Goal: Complete application form

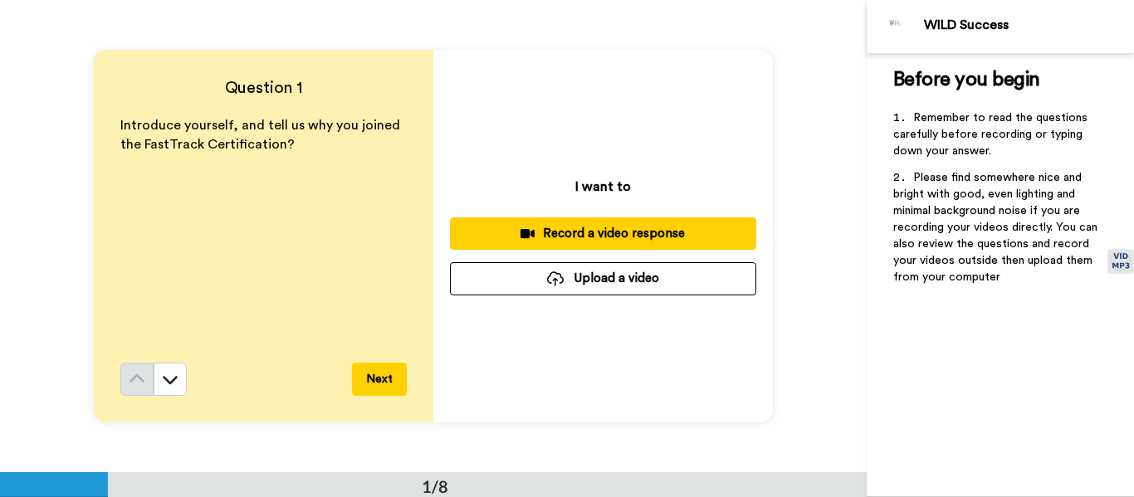
click at [623, 229] on div "Record a video response" at bounding box center [603, 233] width 280 height 17
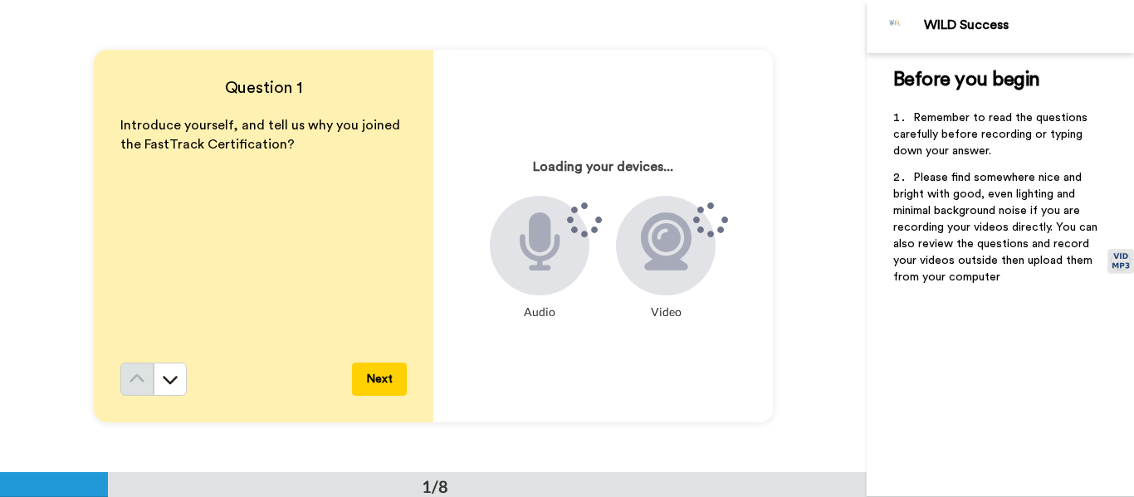
drag, startPoint x: 400, startPoint y: 261, endPoint x: 417, endPoint y: 159, distance: 103.5
click at [417, 159] on div "Question 1 Introduce yourself, and tell us why you joined the FastTrack Certifi…" at bounding box center [264, 236] width 340 height 373
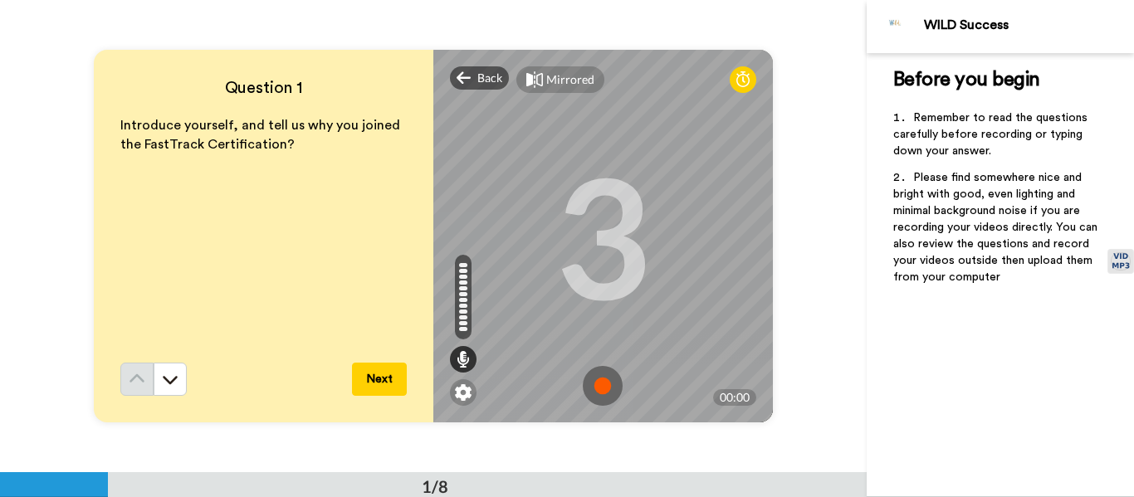
click at [379, 377] on button "Next" at bounding box center [379, 379] width 55 height 33
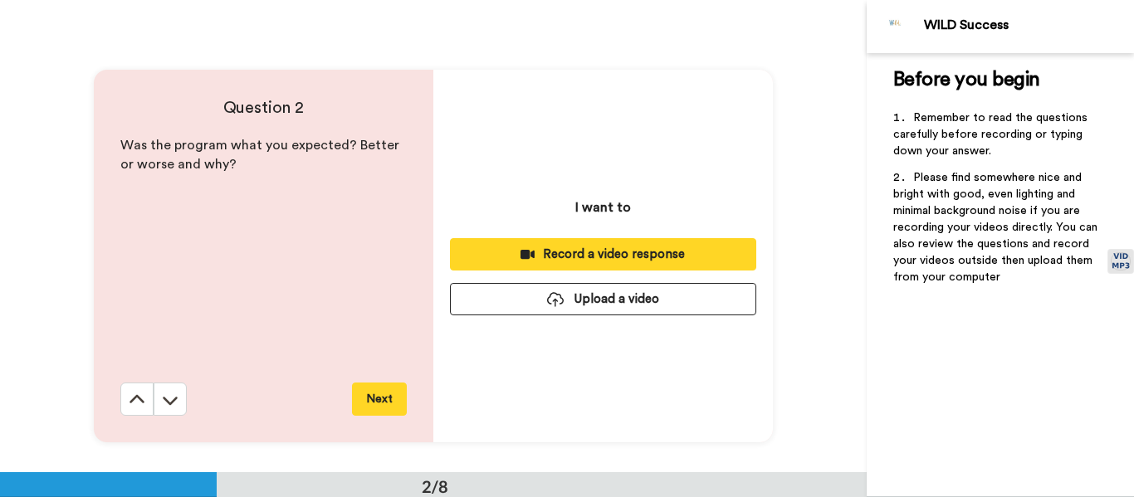
scroll to position [472, 0]
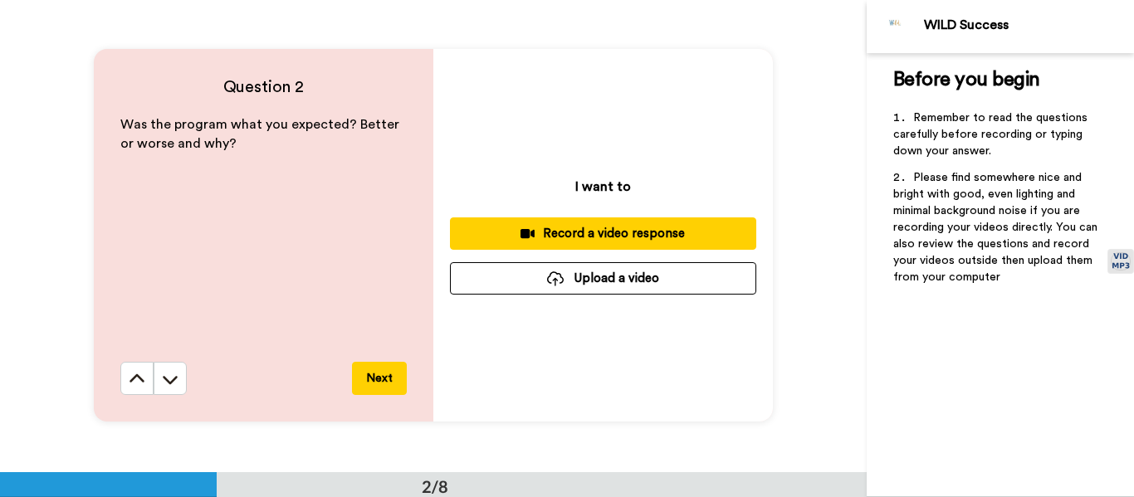
click at [550, 227] on div "Record a video response" at bounding box center [603, 233] width 280 height 17
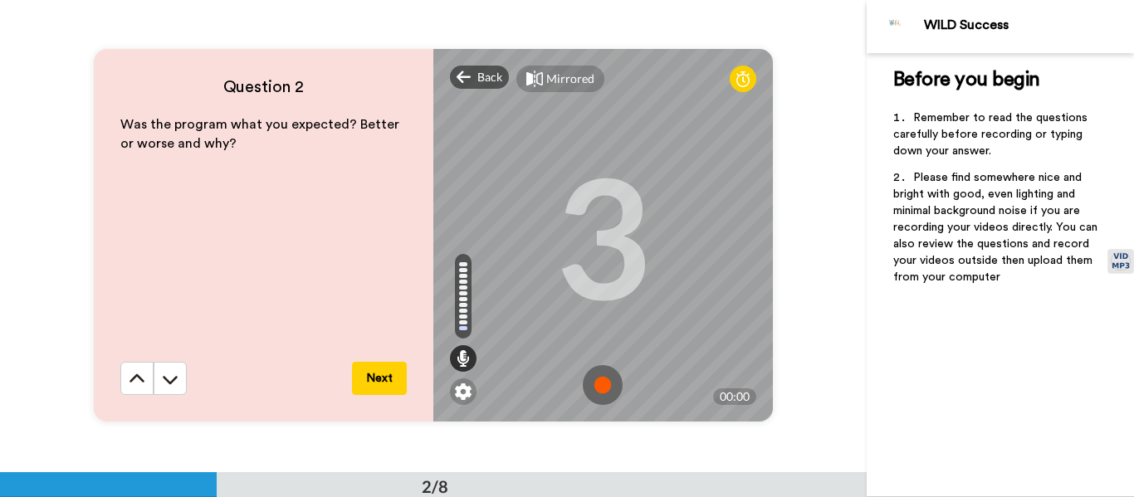
click at [596, 375] on img at bounding box center [603, 385] width 40 height 40
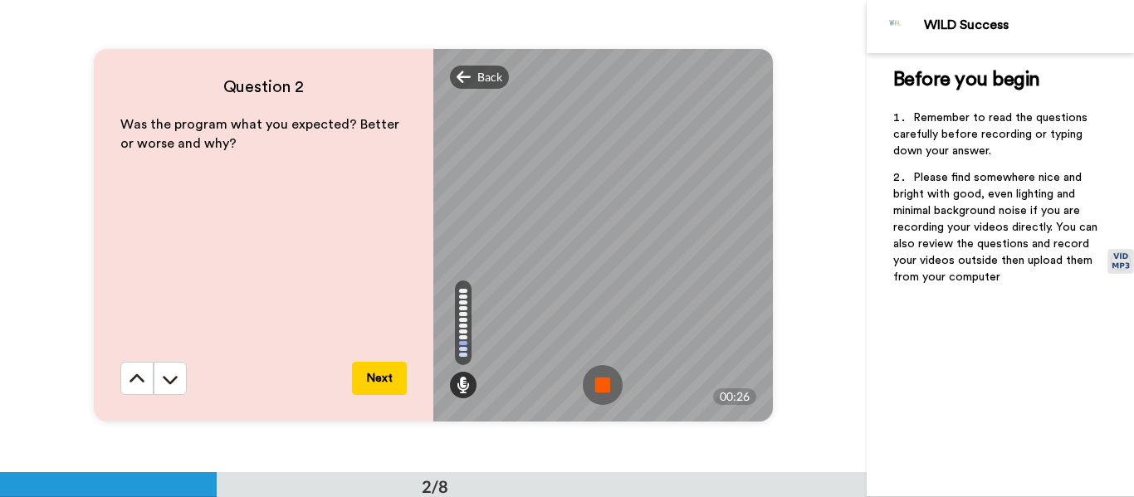
click at [607, 376] on img at bounding box center [603, 385] width 40 height 40
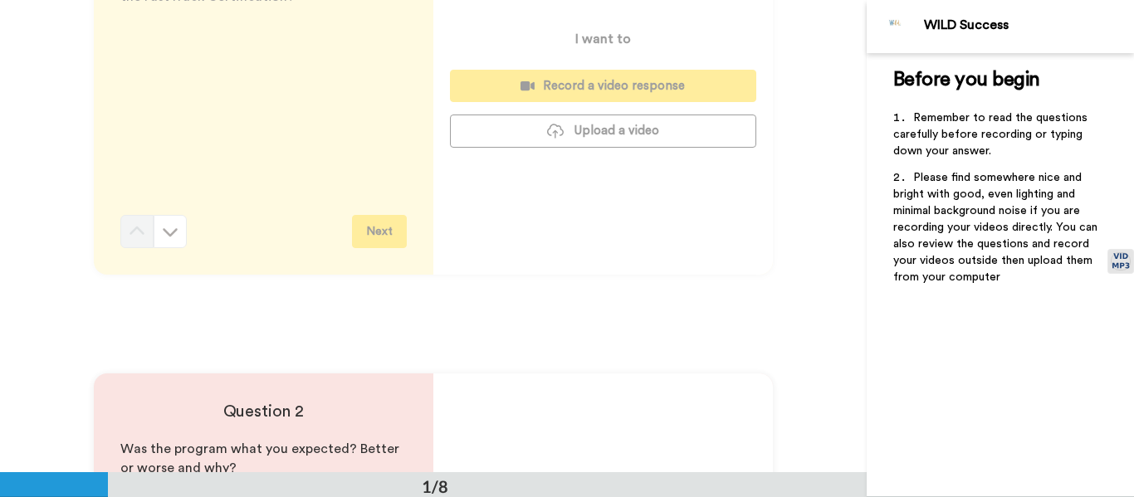
scroll to position [142, 0]
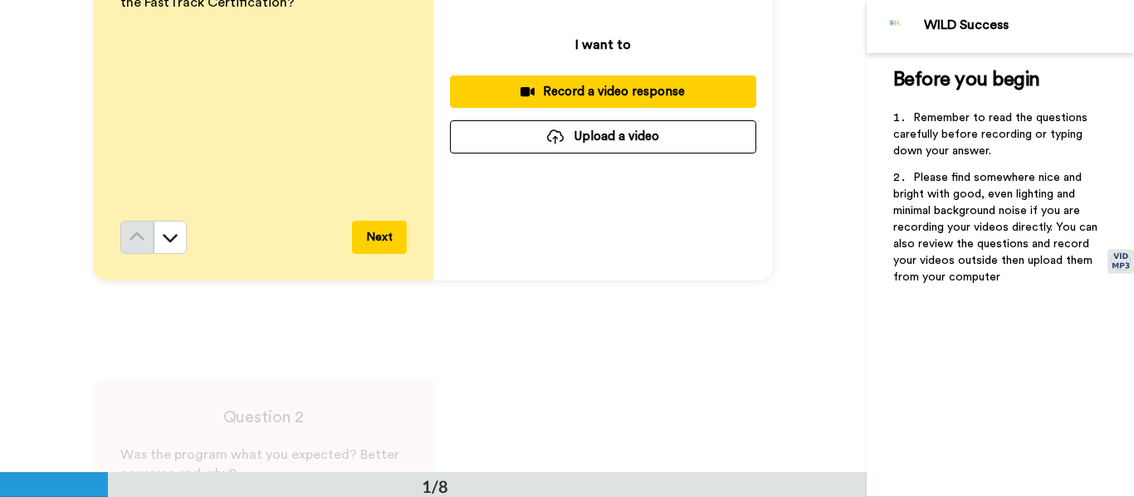
click at [571, 88] on div "Record a video response" at bounding box center [603, 91] width 280 height 17
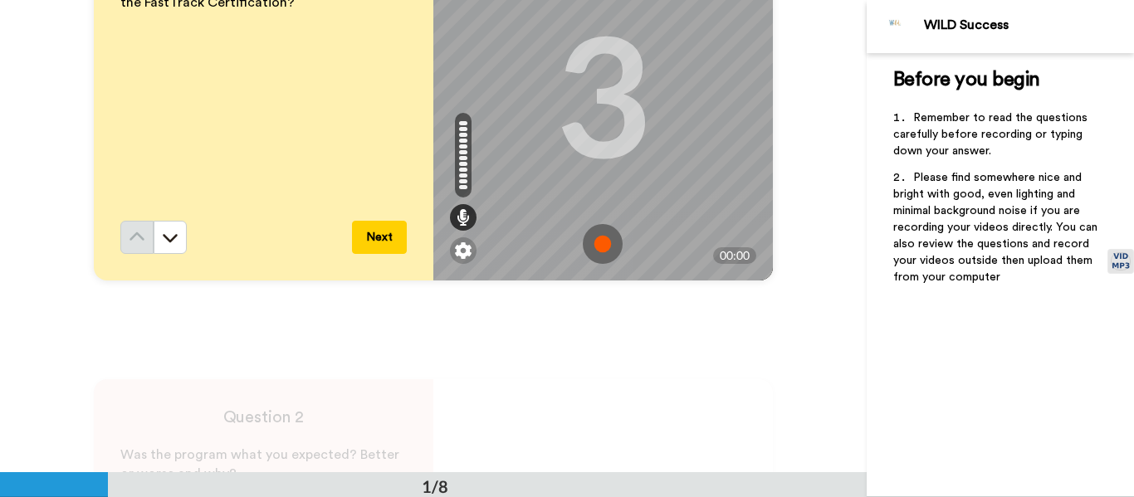
click at [592, 242] on img at bounding box center [603, 244] width 40 height 40
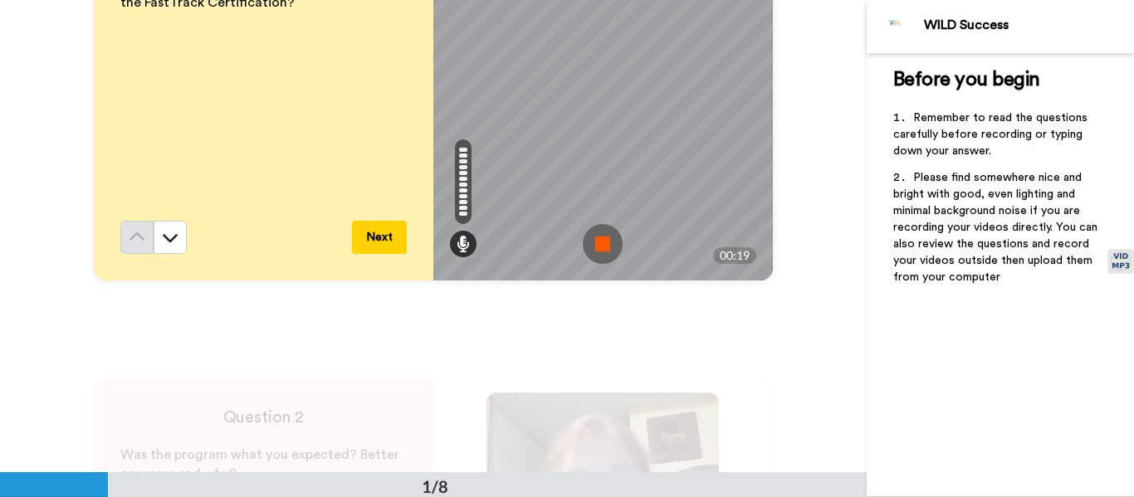
click at [599, 233] on img at bounding box center [603, 244] width 40 height 40
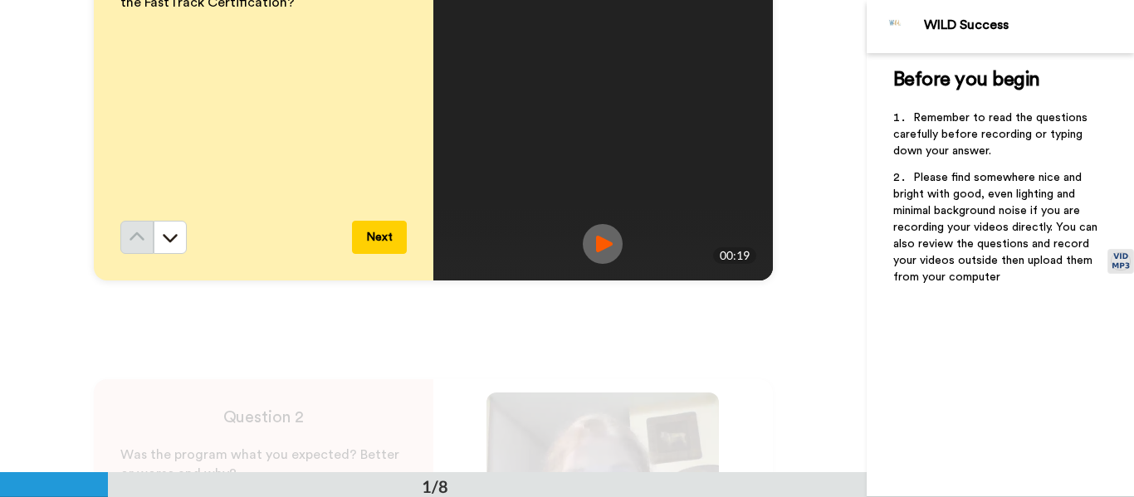
click at [376, 245] on button "Next" at bounding box center [379, 237] width 55 height 33
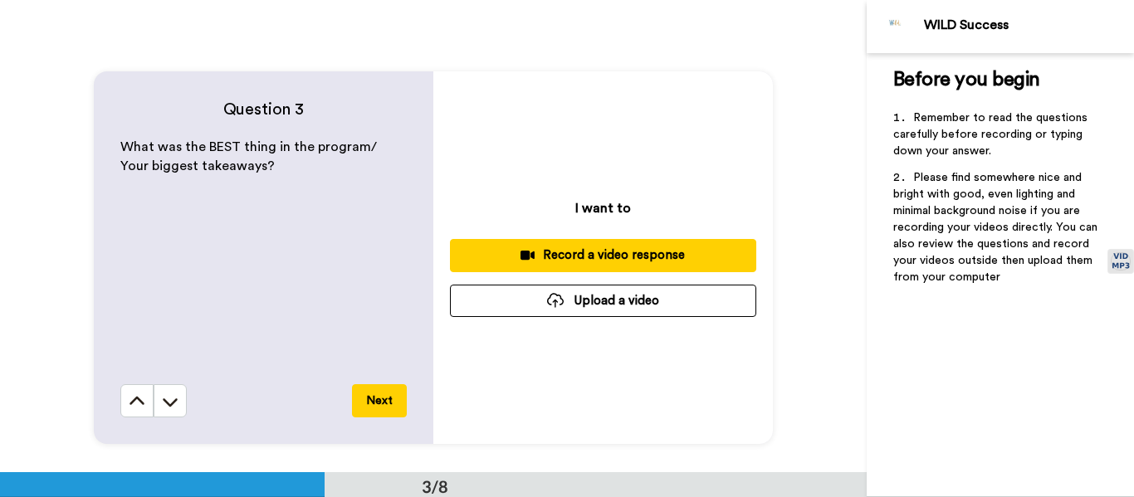
scroll to position [919, 0]
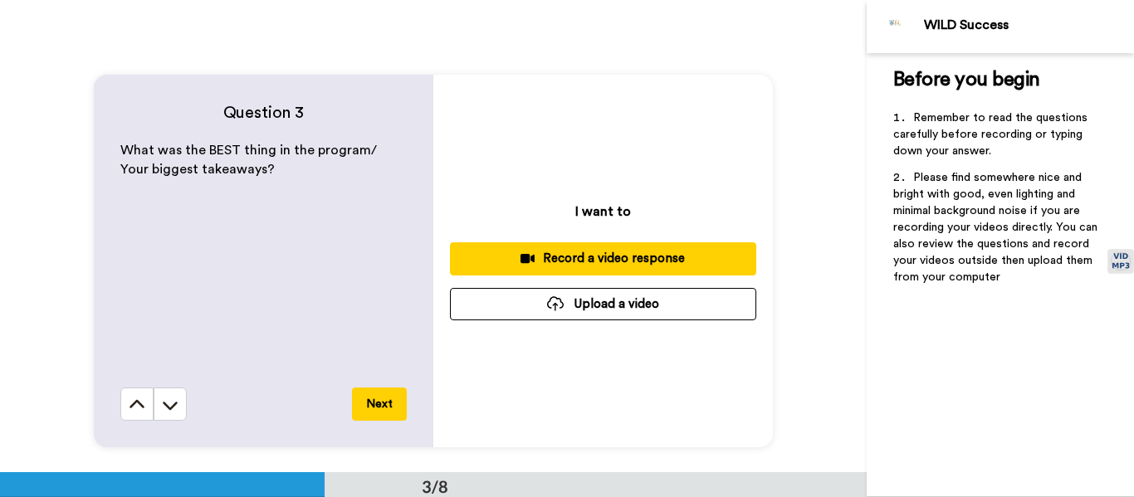
click at [599, 263] on div "Record a video response" at bounding box center [603, 258] width 280 height 17
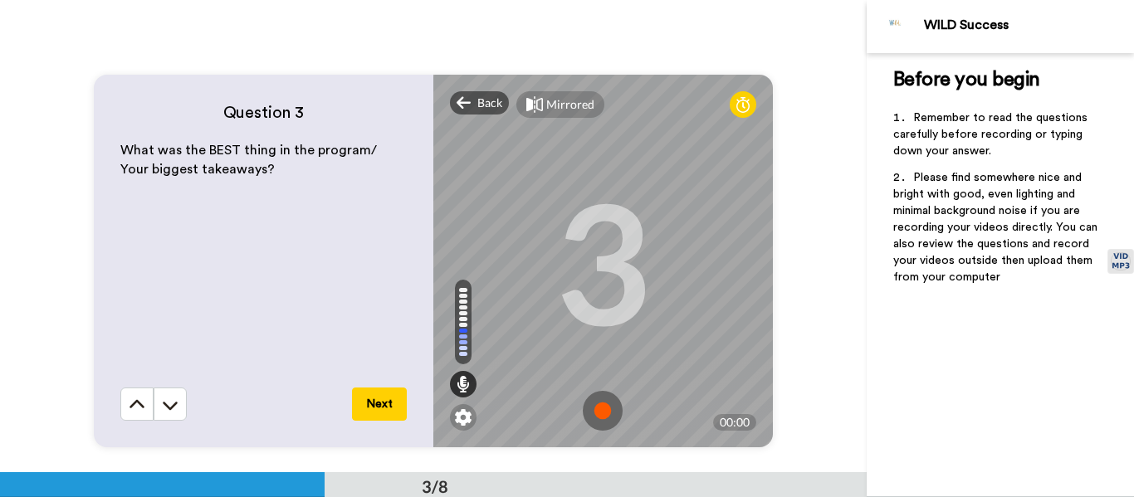
click at [595, 413] on img at bounding box center [603, 411] width 40 height 40
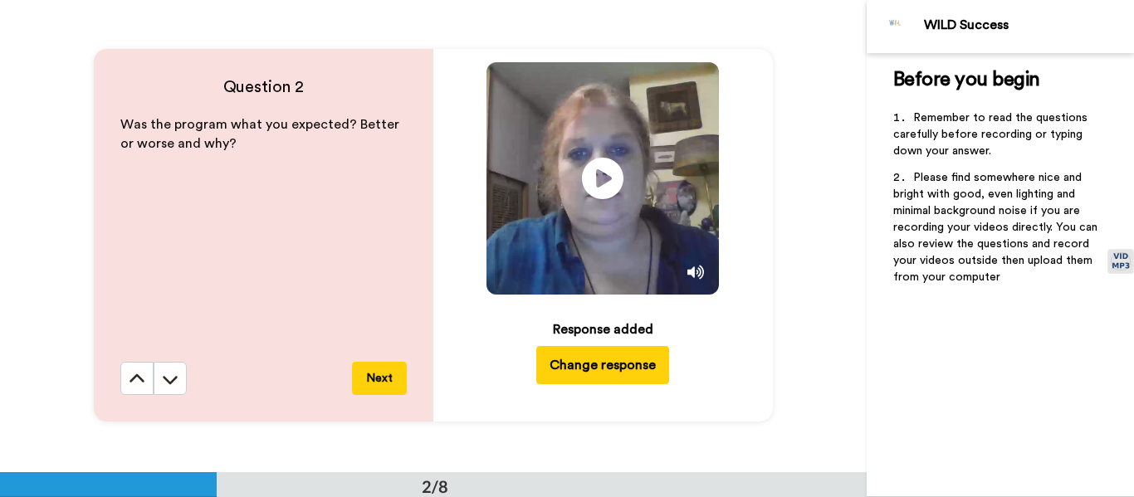
scroll to position [472, 0]
drag, startPoint x: 858, startPoint y: 107, endPoint x: 852, endPoint y: 247, distance: 139.6
click at [852, 247] on div "Question 2 Was the program what you expected? Better or worse and why? Next Pla…" at bounding box center [433, 236] width 867 height 472
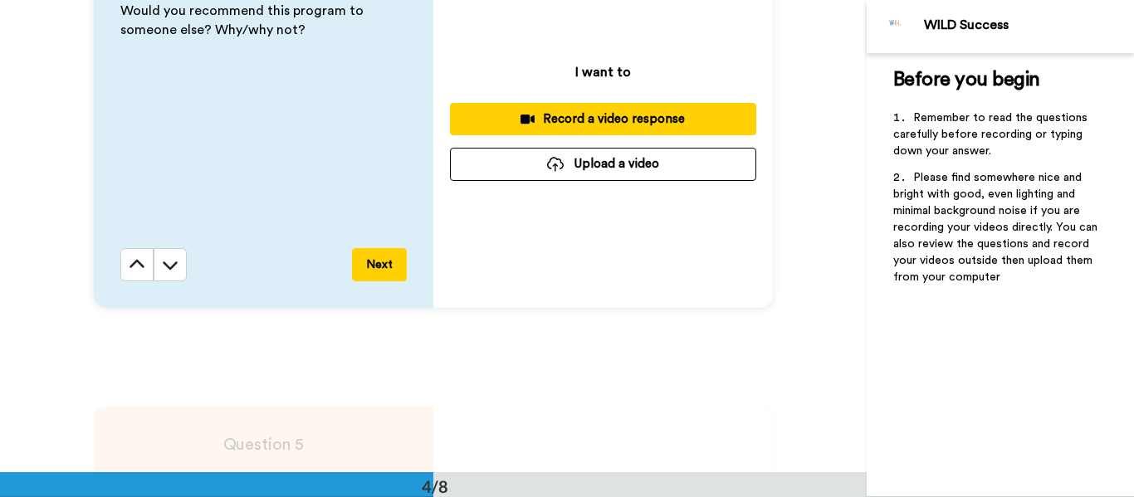
scroll to position [1524, 0]
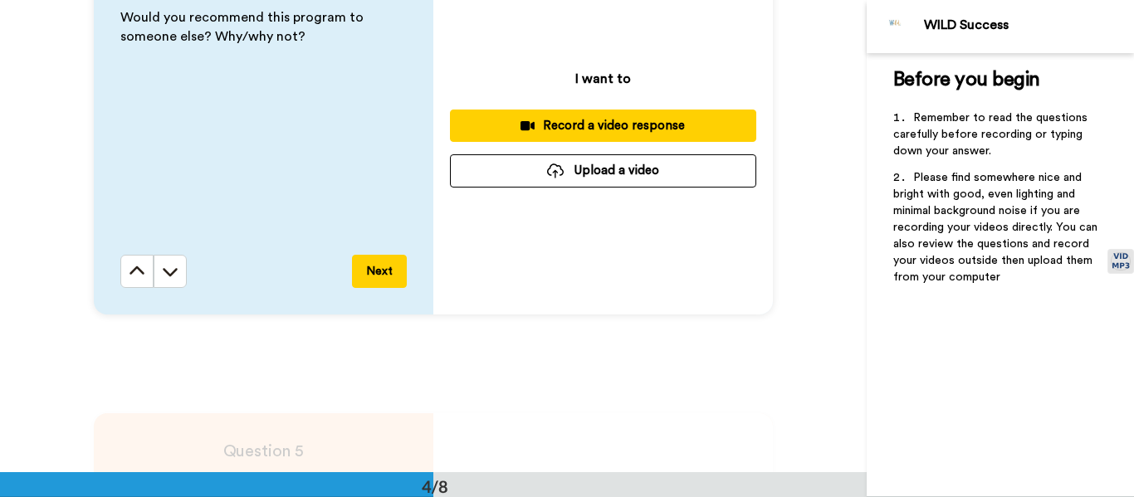
click at [567, 127] on div "Record a video response" at bounding box center [603, 125] width 280 height 17
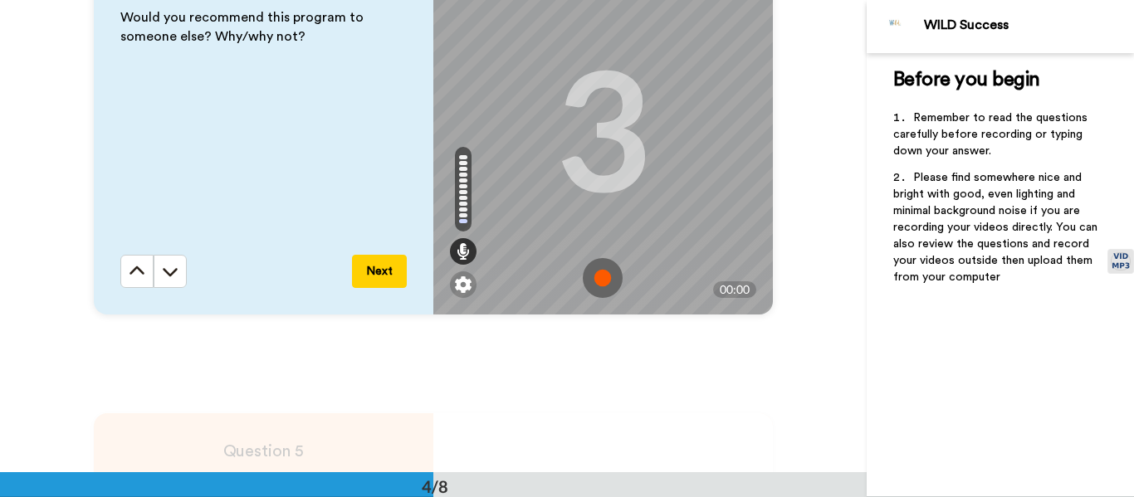
click at [604, 277] on img at bounding box center [603, 278] width 40 height 40
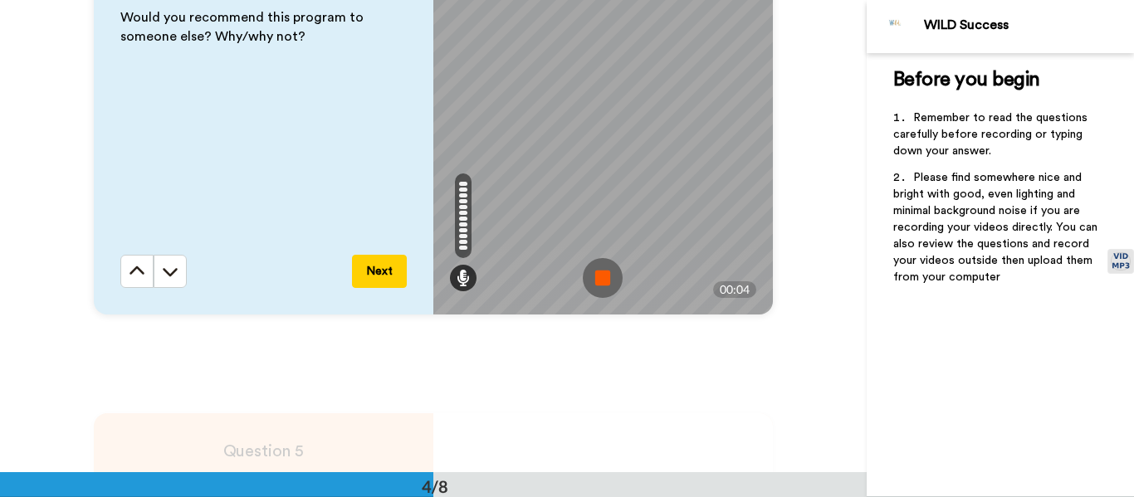
click at [597, 274] on img at bounding box center [603, 278] width 40 height 40
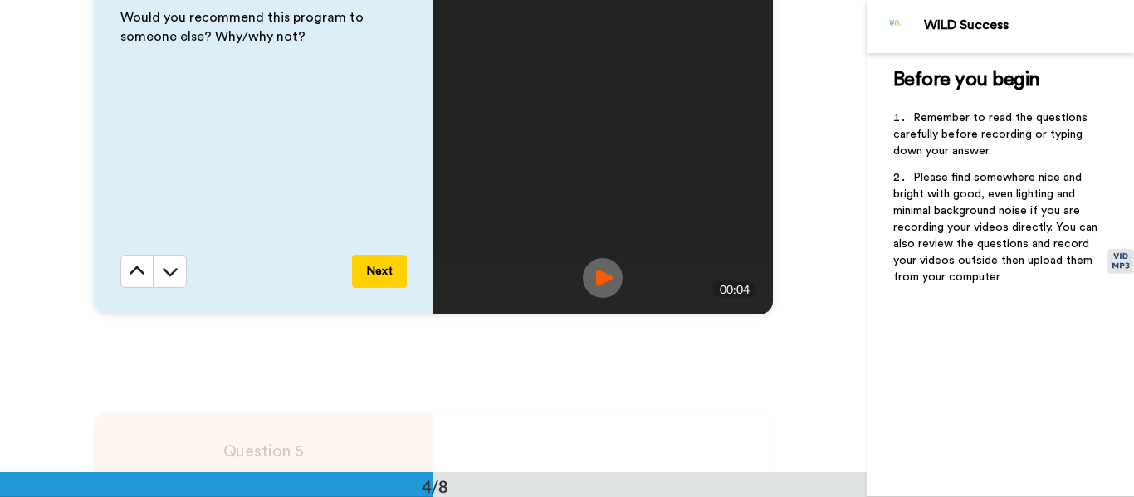
click at [369, 276] on button "Next" at bounding box center [379, 271] width 55 height 33
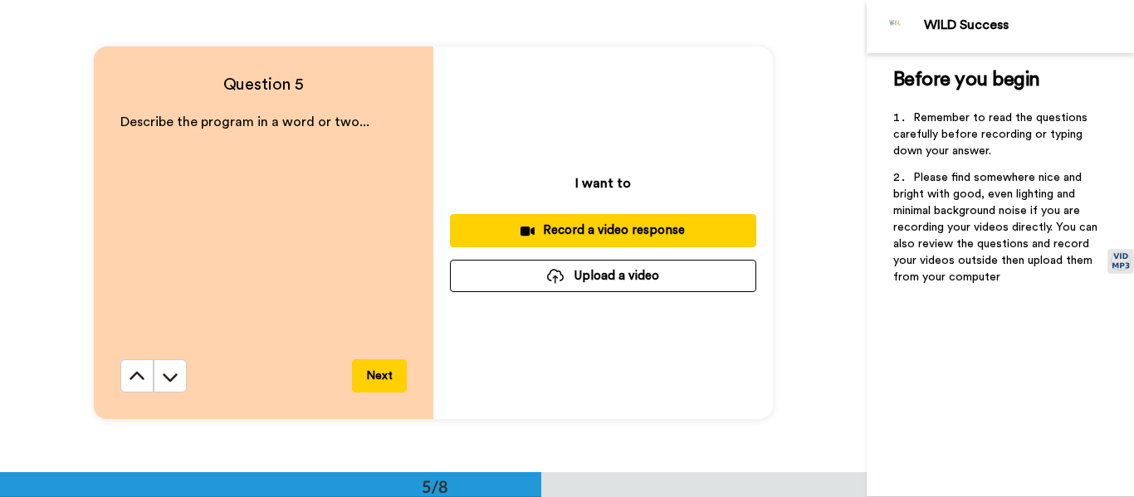
scroll to position [1889, 0]
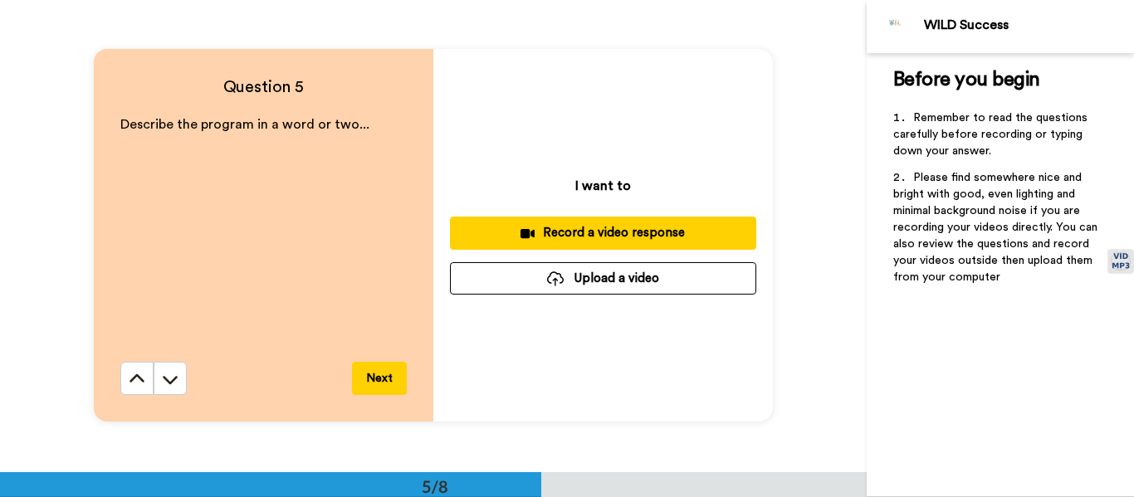
click at [629, 229] on div "Record a video response" at bounding box center [603, 232] width 280 height 17
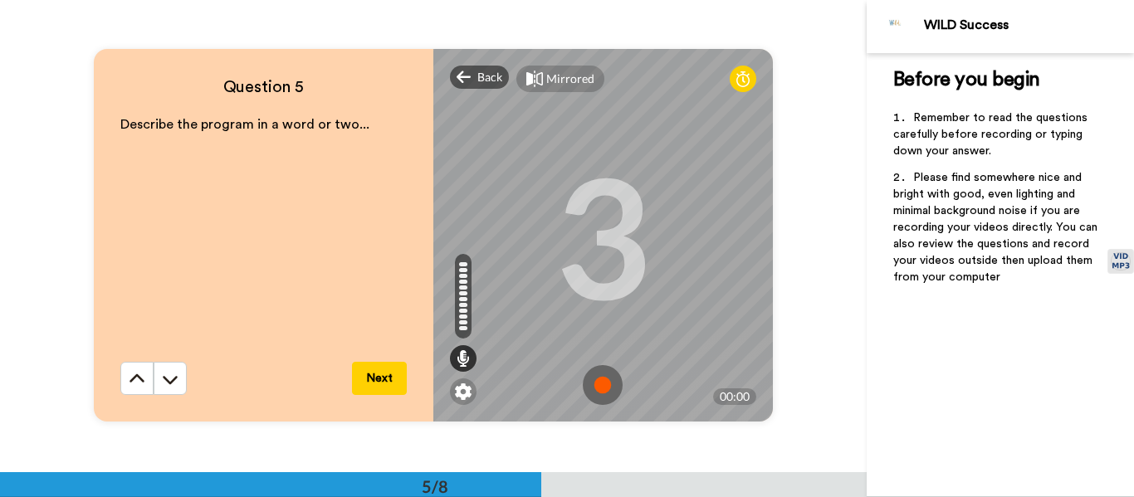
click at [599, 386] on img at bounding box center [603, 385] width 40 height 40
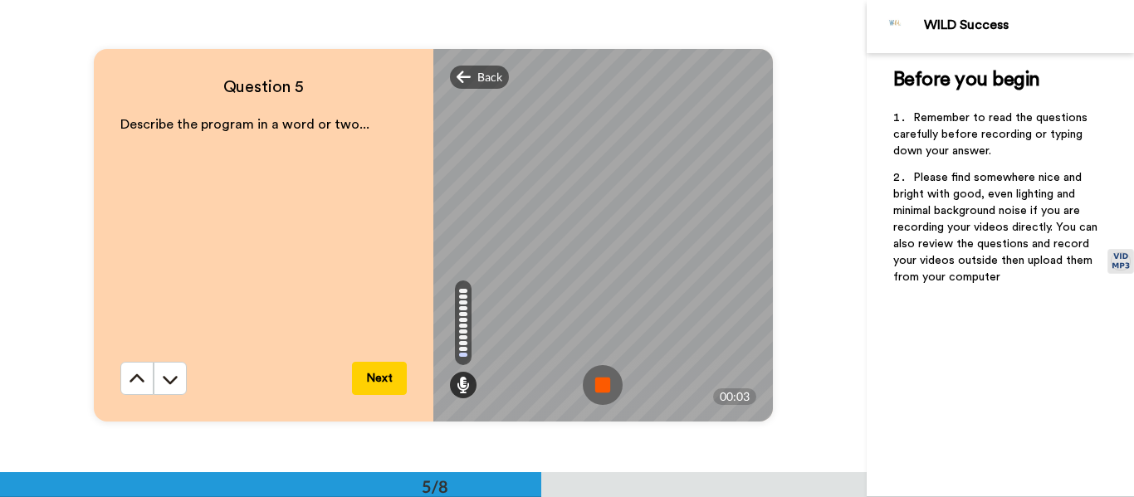
click at [617, 386] on img at bounding box center [603, 385] width 40 height 40
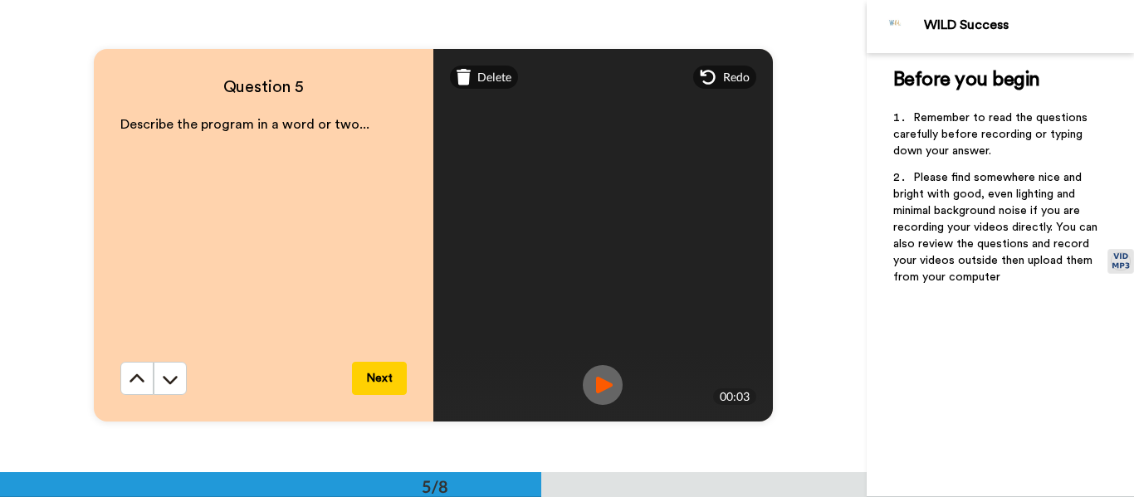
click at [376, 378] on button "Next" at bounding box center [379, 378] width 55 height 33
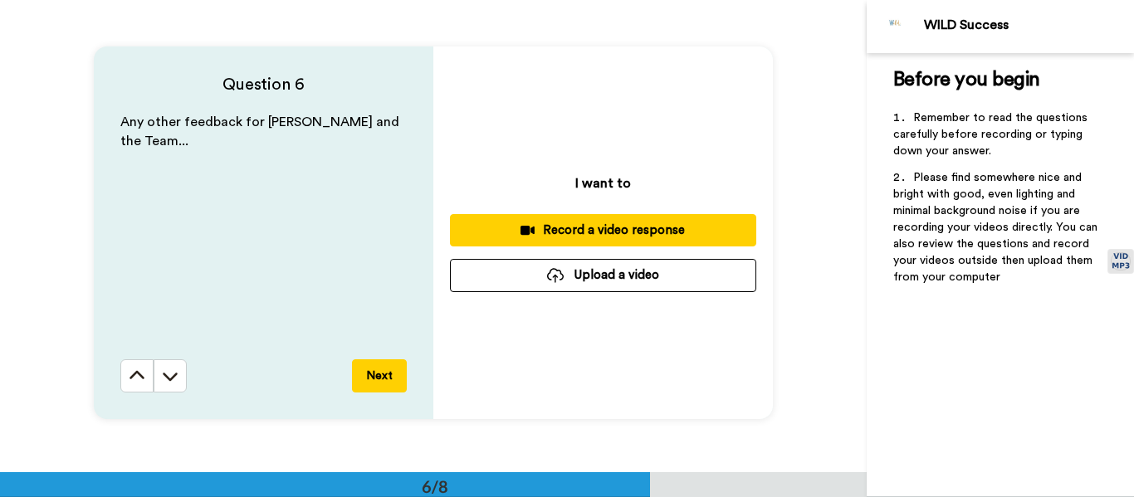
scroll to position [2361, 0]
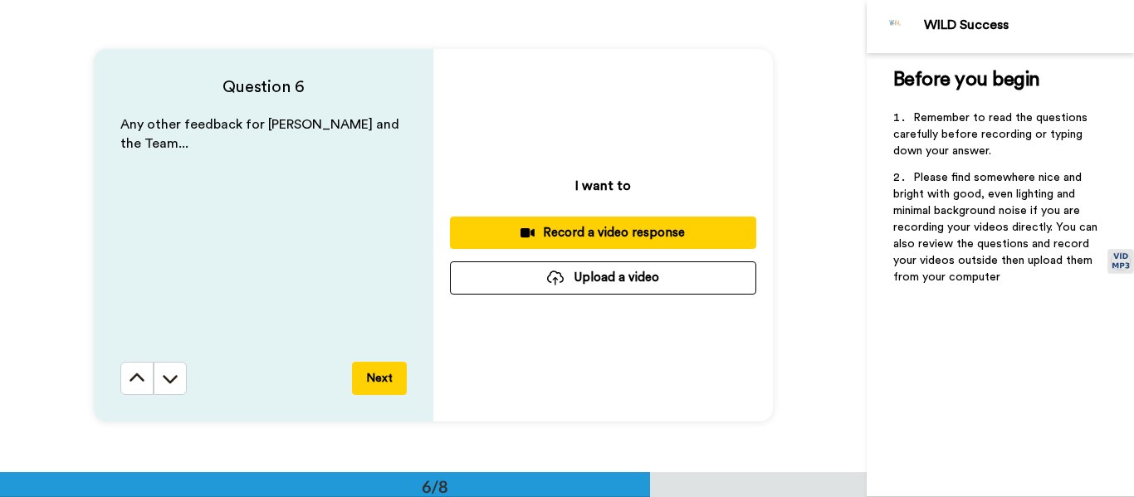
click at [559, 231] on div "Record a video response" at bounding box center [603, 232] width 280 height 17
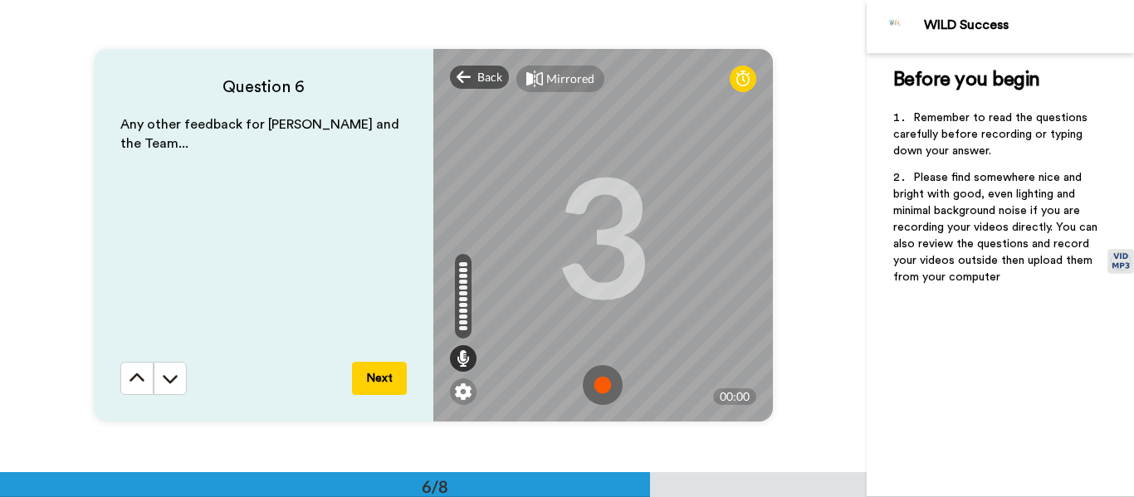
click at [599, 388] on img at bounding box center [603, 385] width 40 height 40
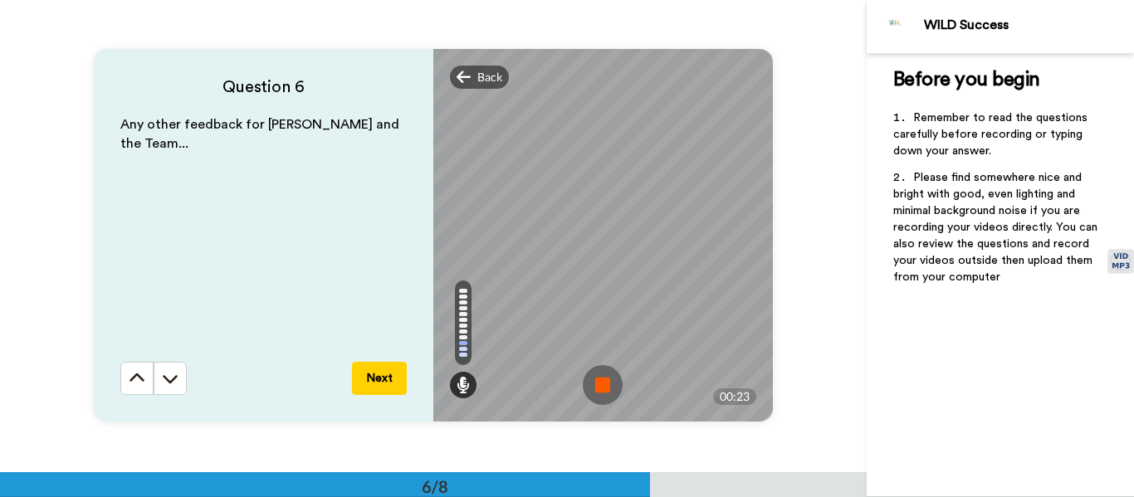
click at [389, 372] on button "Next" at bounding box center [379, 378] width 55 height 33
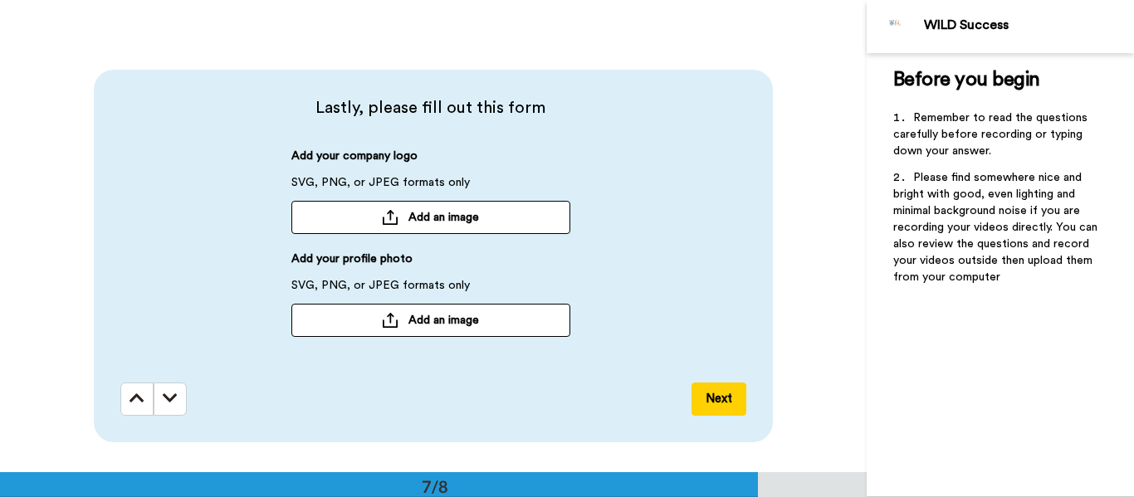
scroll to position [2819, 0]
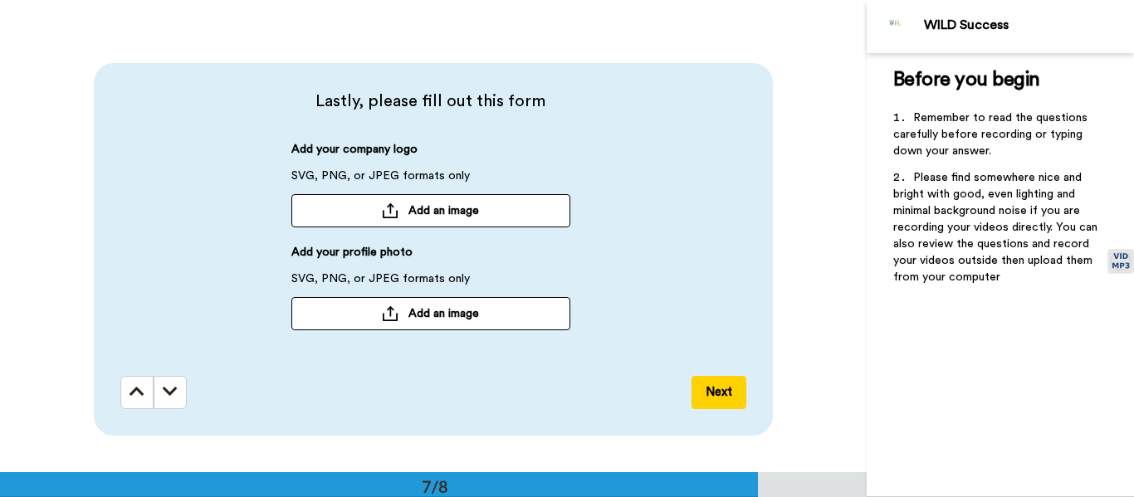
click at [398, 211] on button "Add an image" at bounding box center [430, 210] width 279 height 33
click at [385, 315] on div at bounding box center [390, 313] width 17 height 15
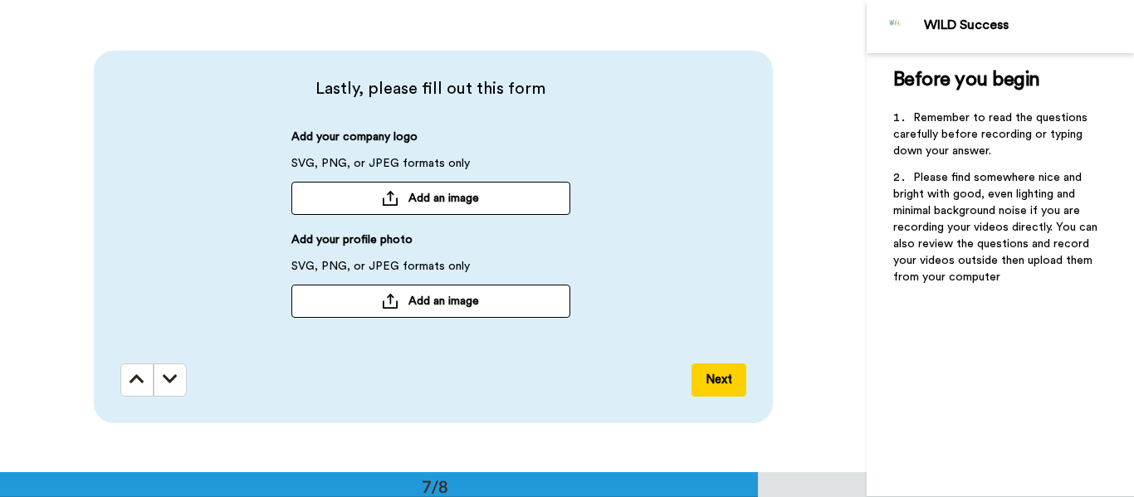
scroll to position [2833, 0]
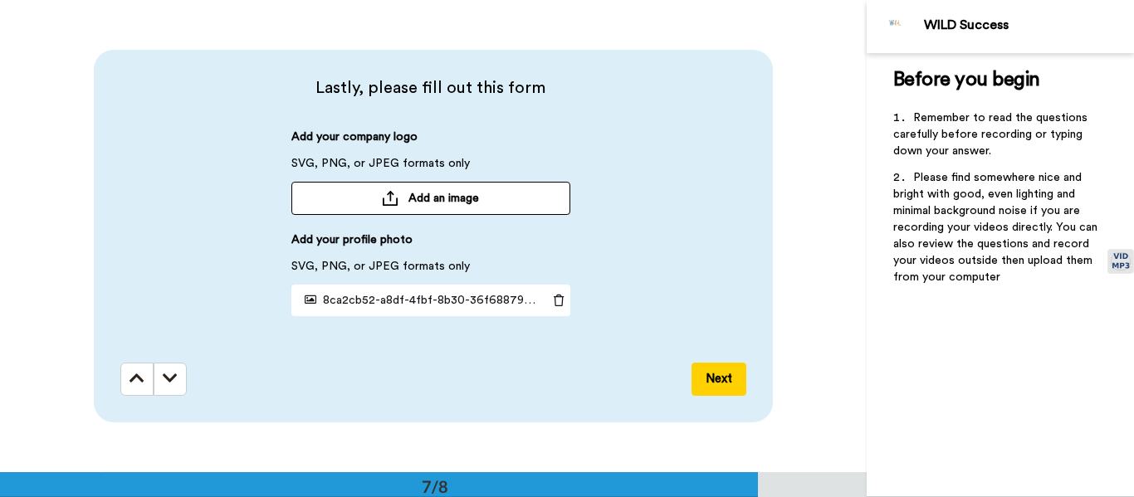
click at [726, 386] on button "Next" at bounding box center [719, 379] width 55 height 33
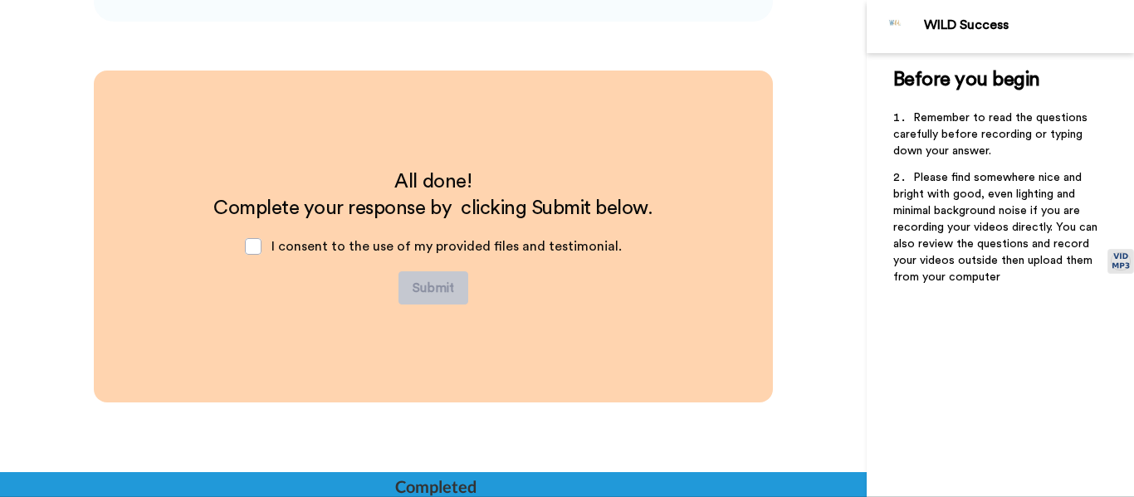
scroll to position [3235, 0]
click at [249, 247] on span at bounding box center [253, 245] width 17 height 17
click at [410, 288] on button "Submit" at bounding box center [433, 286] width 70 height 33
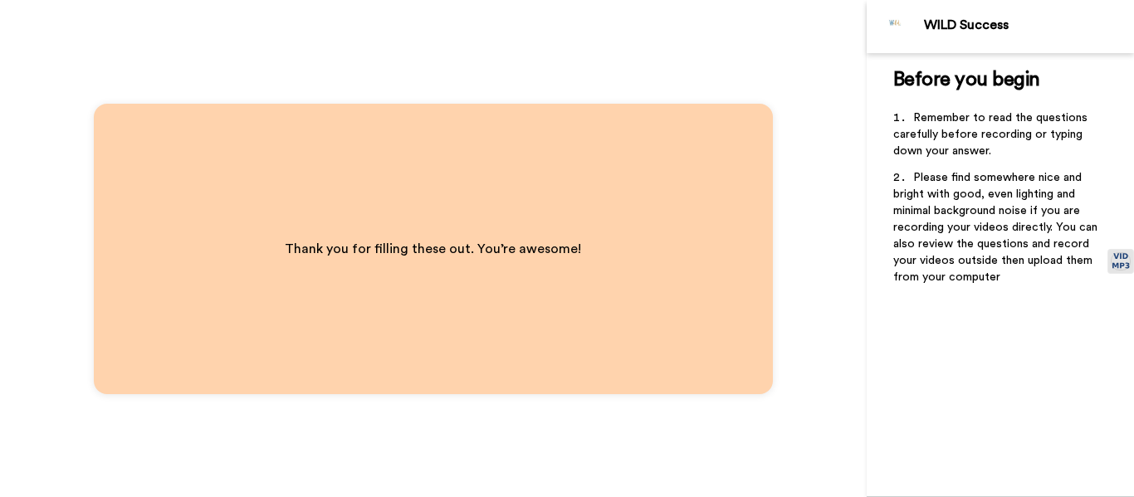
click at [831, 293] on div "Thank you for filling these out. You’re awesome!" at bounding box center [433, 248] width 867 height 497
